Goal: Check status: Check status

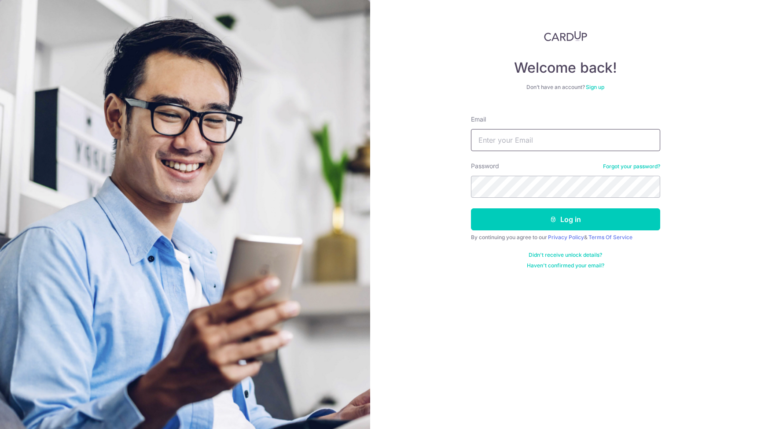
type input "[EMAIL_ADDRESS][DOMAIN_NAME]"
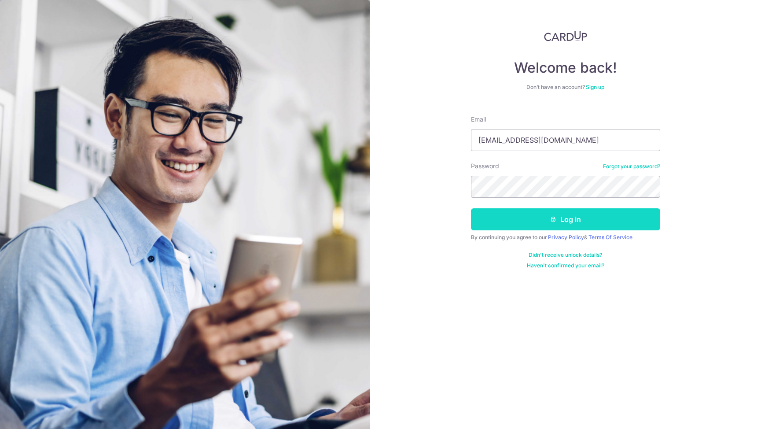
click at [526, 214] on button "Log in" at bounding box center [565, 219] width 189 height 22
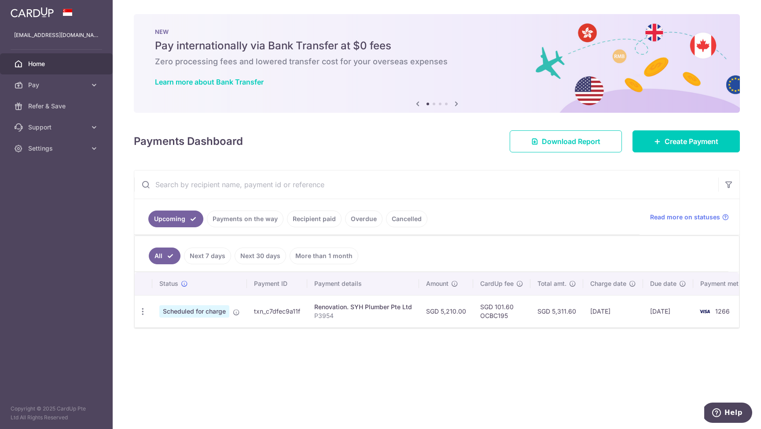
click at [235, 223] on link "Payments on the way" at bounding box center [245, 218] width 77 height 17
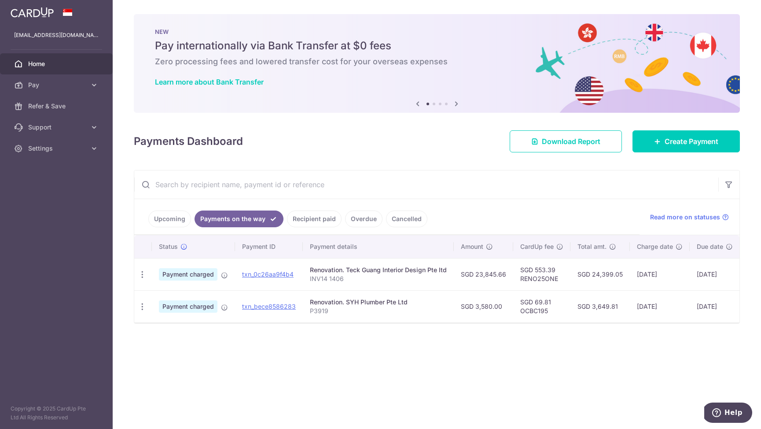
click at [302, 218] on link "Recipient paid" at bounding box center [314, 218] width 55 height 17
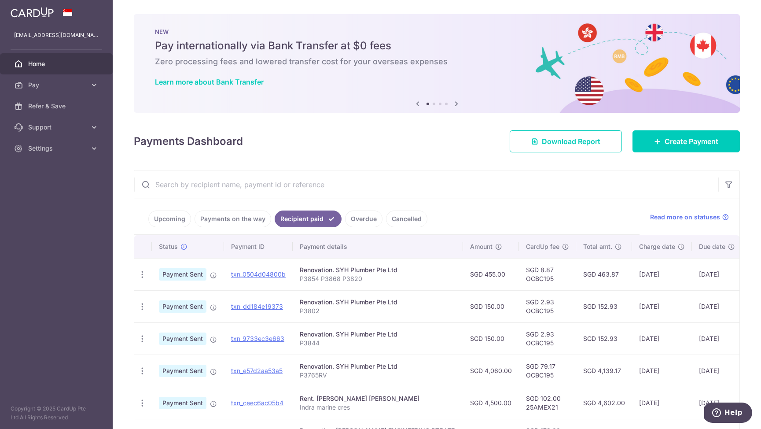
click at [170, 218] on link "Upcoming" at bounding box center [169, 218] width 43 height 17
